Goal: Transaction & Acquisition: Purchase product/service

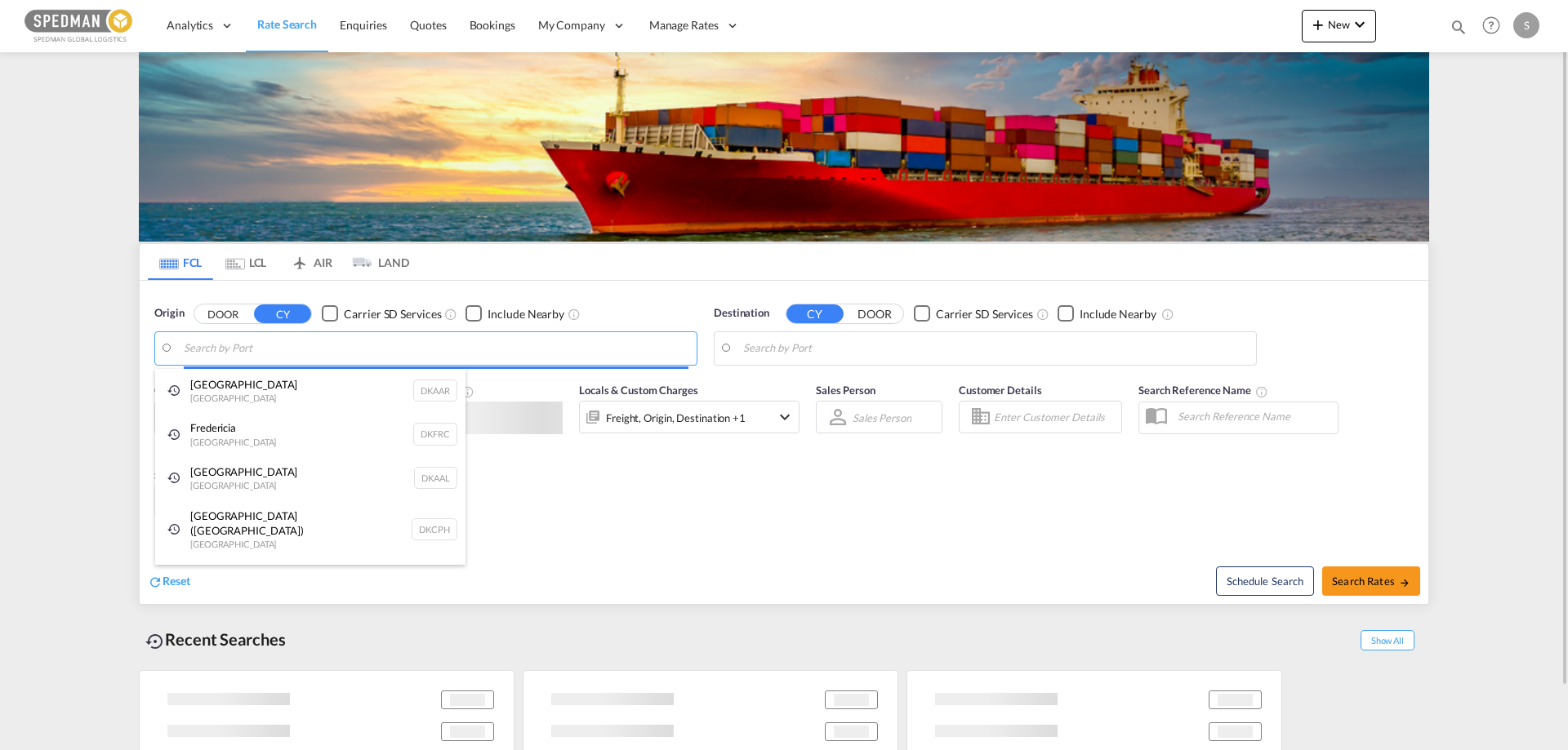
click at [214, 349] on body "Analytics Reports Dashboard Rate Search Enquiries Quotes Bookings" at bounding box center [784, 375] width 1568 height 750
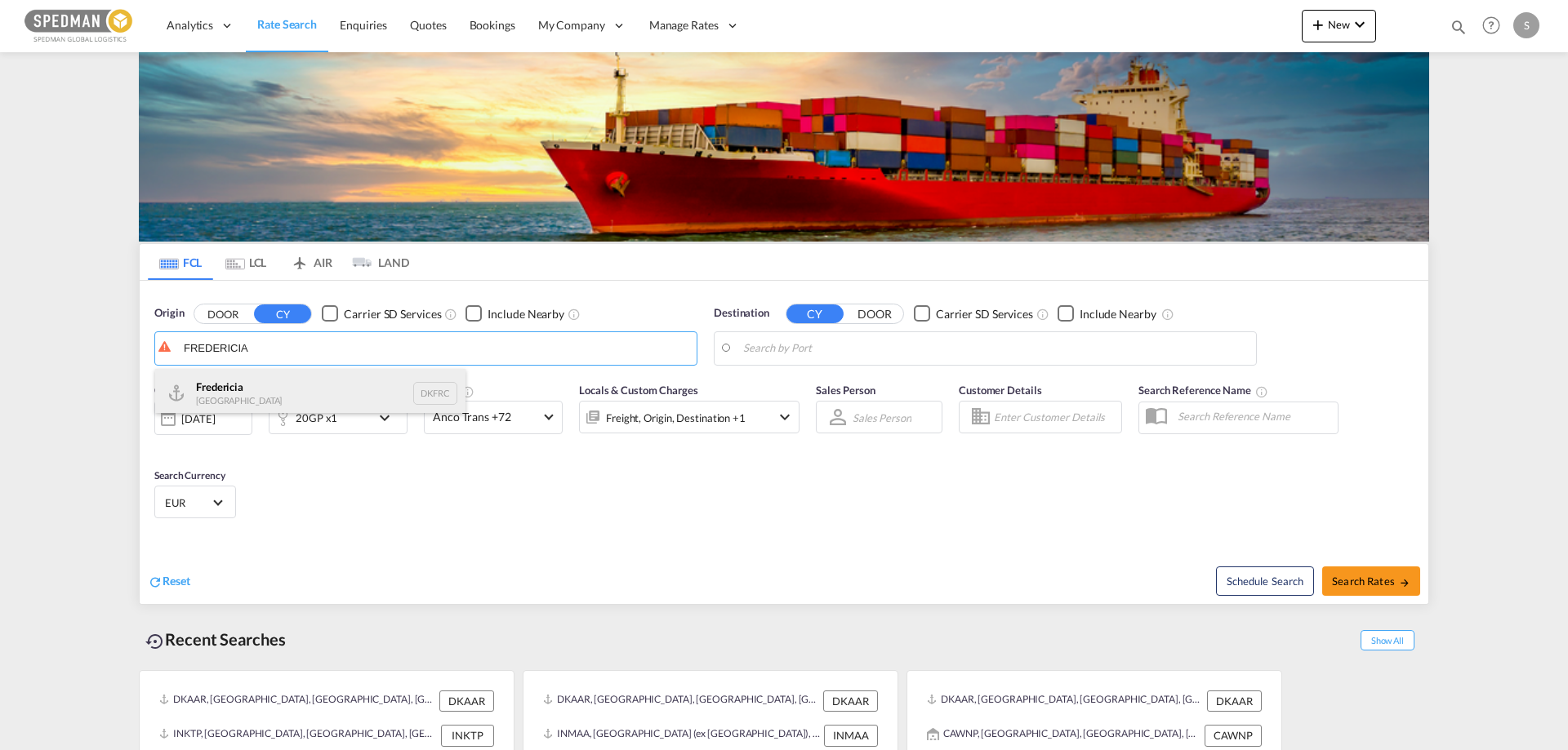
click at [218, 403] on div "Fredericia [GEOGRAPHIC_DATA] DKFRC" at bounding box center [310, 393] width 310 height 49
type input "[GEOGRAPHIC_DATA], DKFRC"
click at [769, 352] on body "Analytics Reports Dashboard Rate Search Enquiries Quotes Bookings" at bounding box center [784, 375] width 1568 height 750
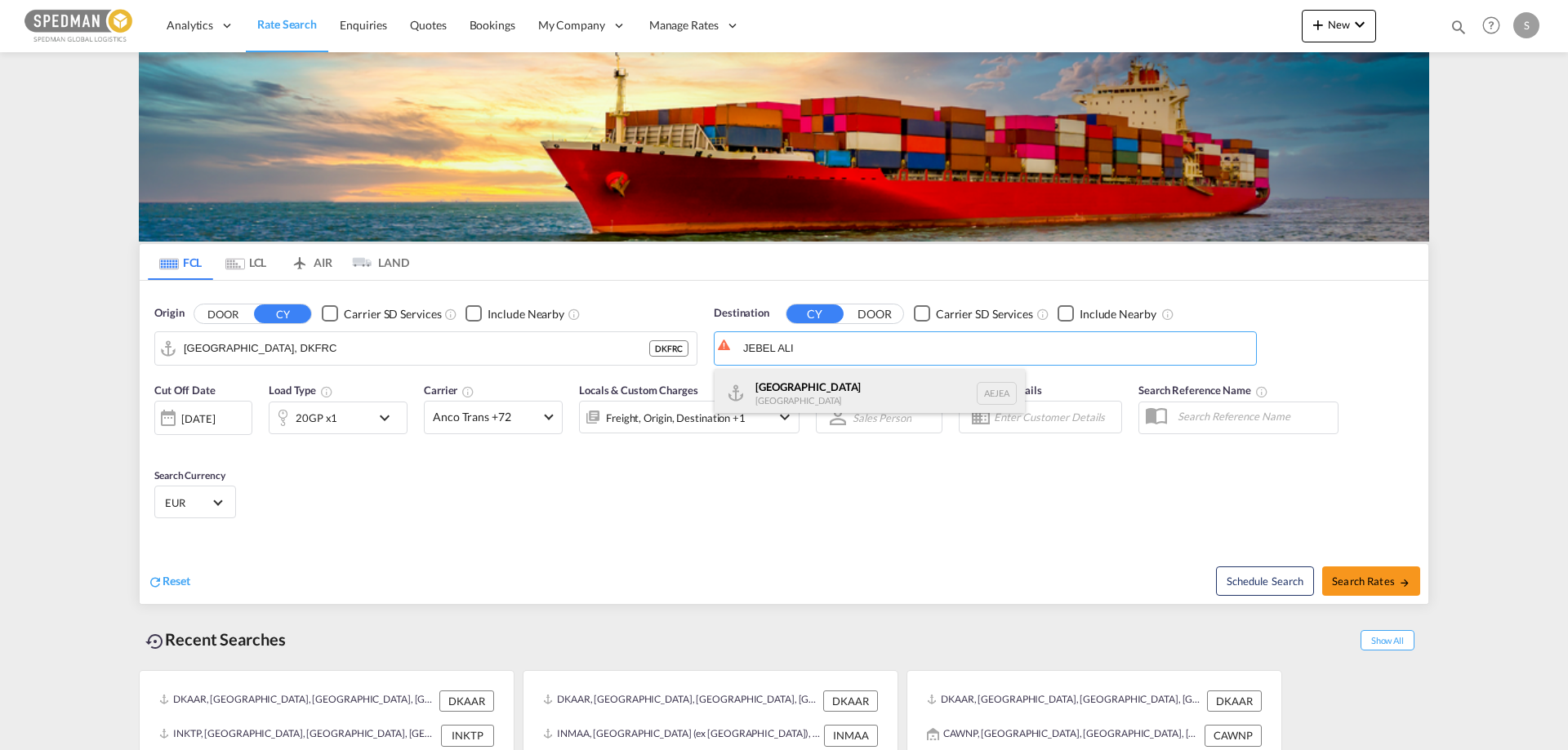
click at [772, 385] on div "Jebel Ali United Arab Emirates AEJEA" at bounding box center [869, 393] width 310 height 49
type input "Jebel Ali, AEJEA"
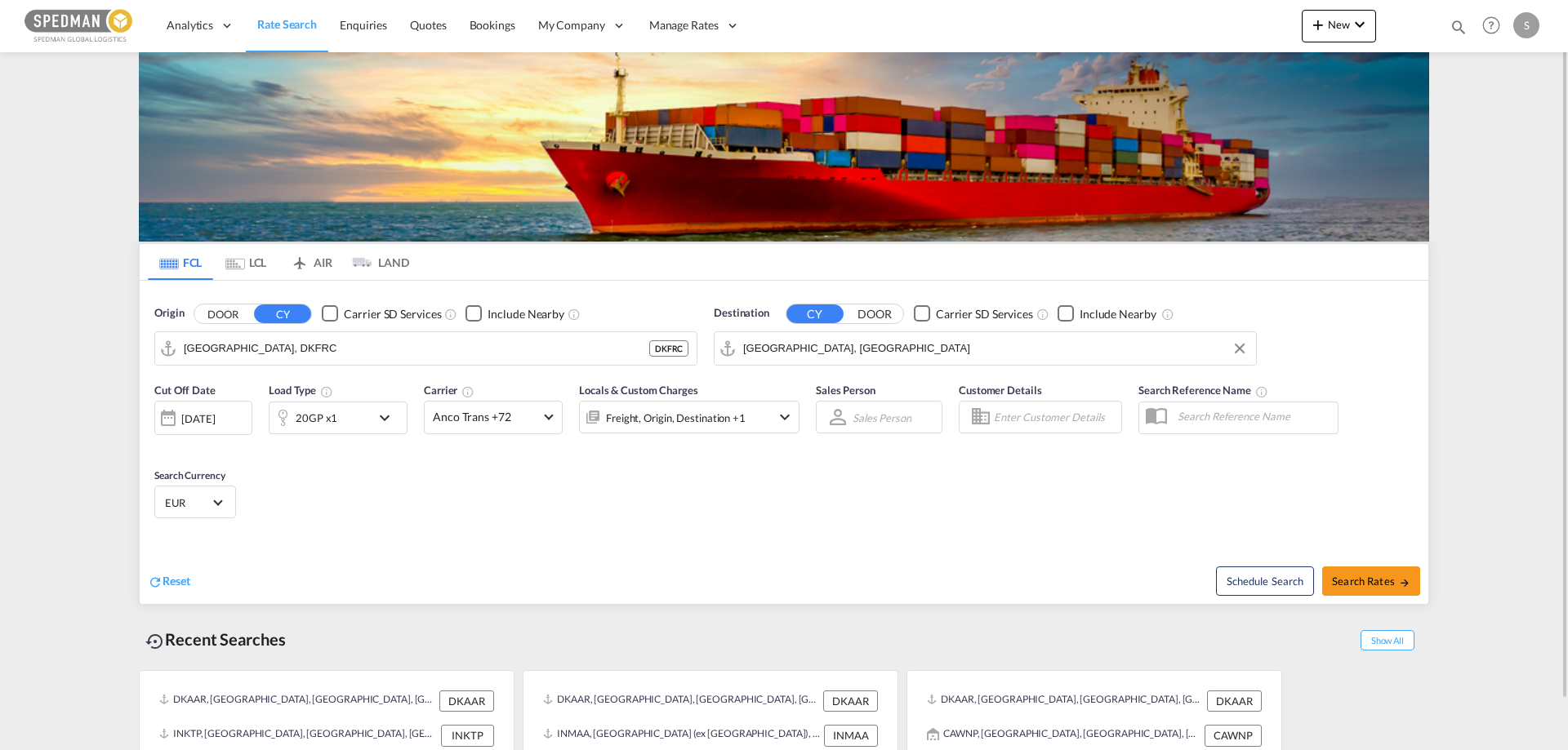
click at [679, 516] on div "Cut Off Date 17 Sep 2025 17/09/2025 Load Type 20GP x1 Carrier Anco Trans +72 On…" at bounding box center [784, 454] width 1289 height 160
click at [193, 501] on span "EUR" at bounding box center [188, 503] width 46 height 15
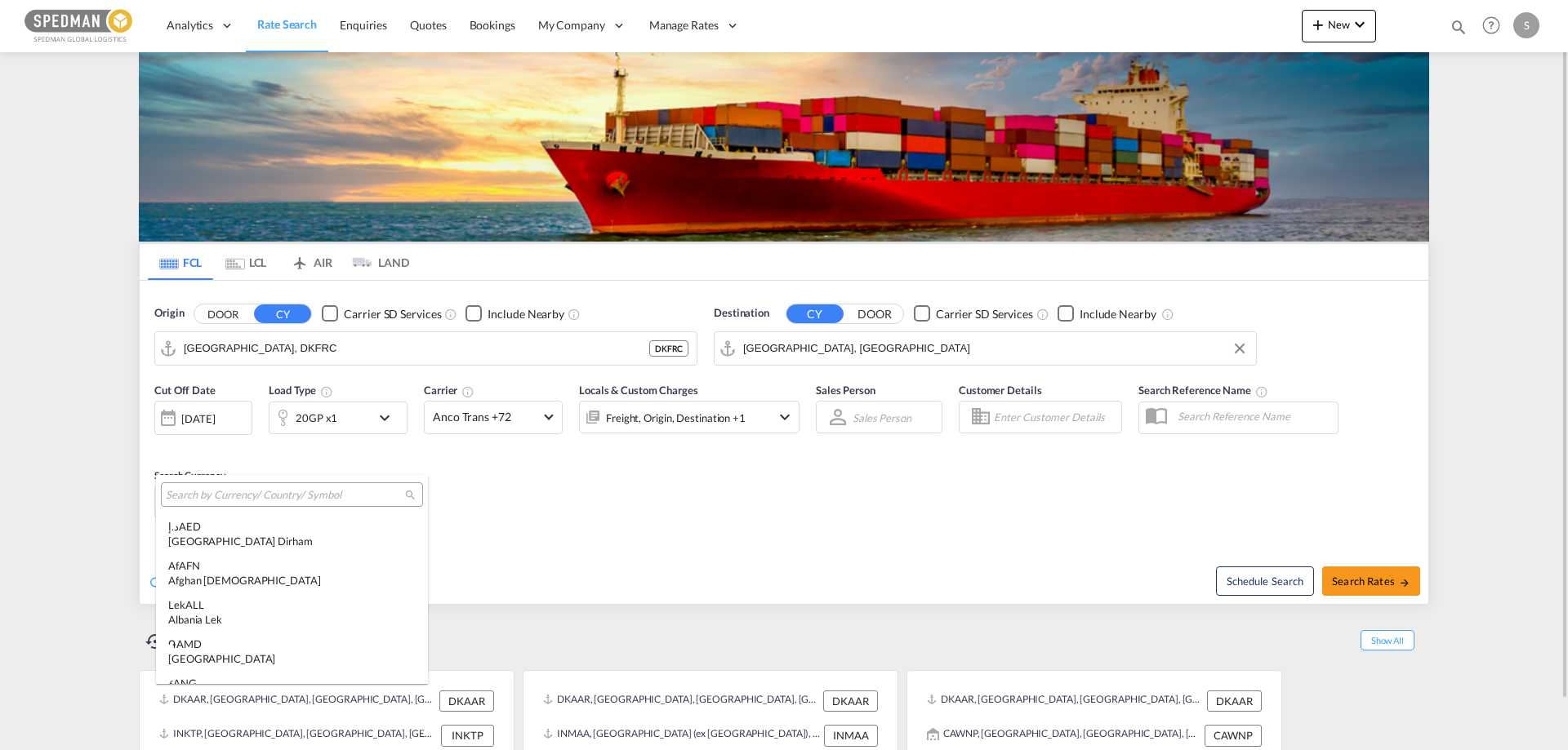
scroll to position [1640, 0]
click at [193, 501] on input "search" at bounding box center [285, 496] width 239 height 15
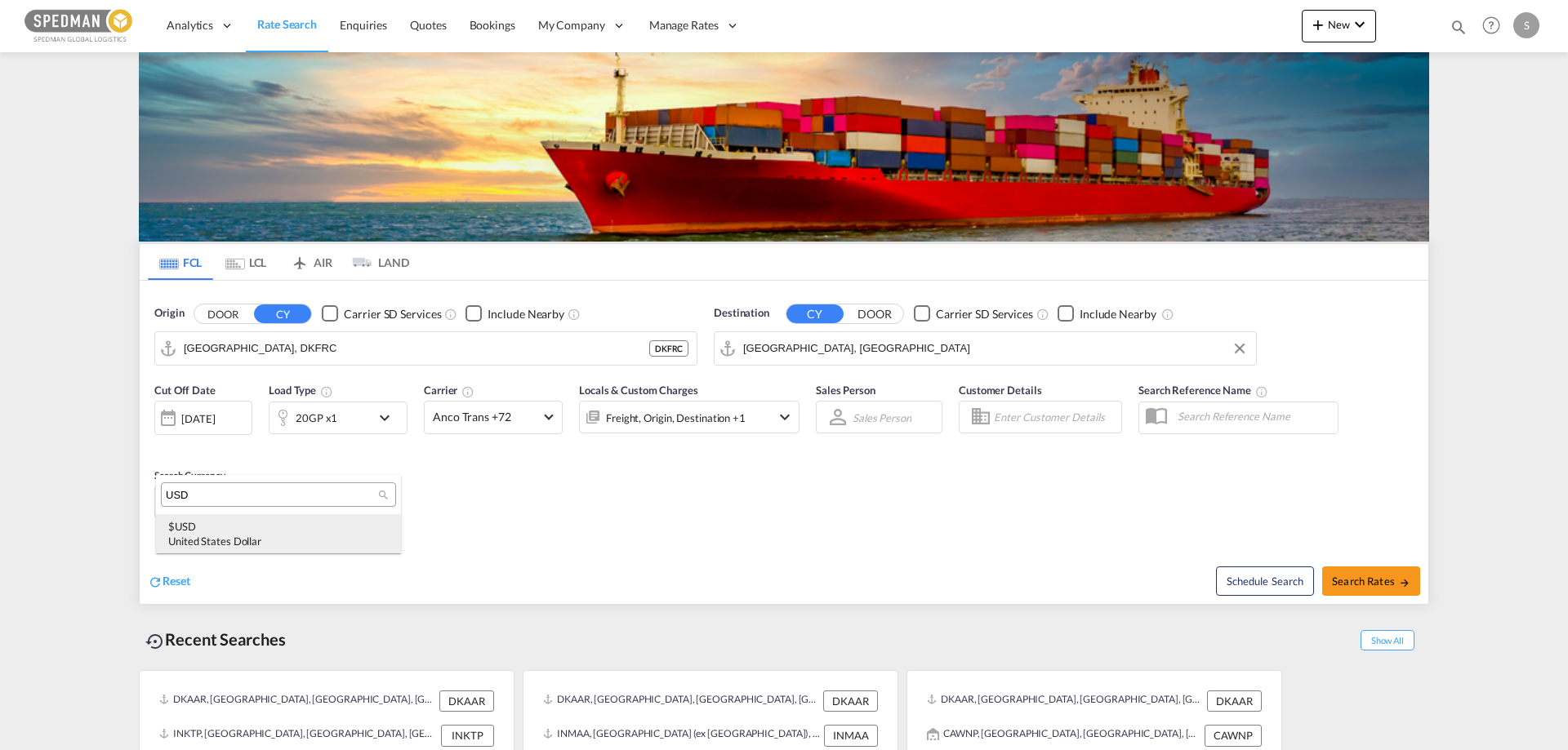
type input "USD"
click at [203, 533] on div "$ USD United States Dollar" at bounding box center [278, 534] width 220 height 29
click at [747, 522] on div "Cut Off Date 17 Sep 2025 17/09/2025 Load Type 20GP x1 Carrier Anco Trans +72 On…" at bounding box center [784, 454] width 1289 height 160
click at [1355, 575] on span "Search Rates" at bounding box center [1371, 580] width 79 height 13
type input "DKFRC to AEJEA / 17 Sep 2025"
